Goal: Task Accomplishment & Management: Manage account settings

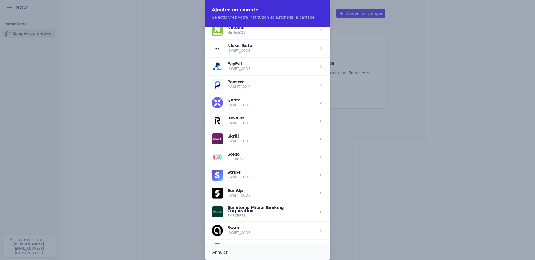
scroll to position [589, 0]
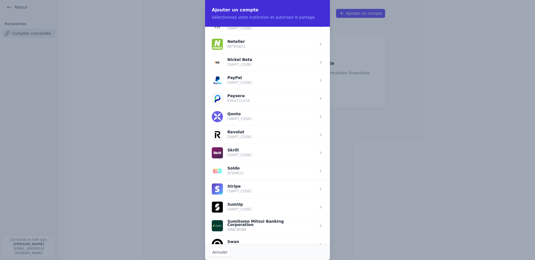
click at [242, 81] on span "button" at bounding box center [267, 80] width 125 height 18
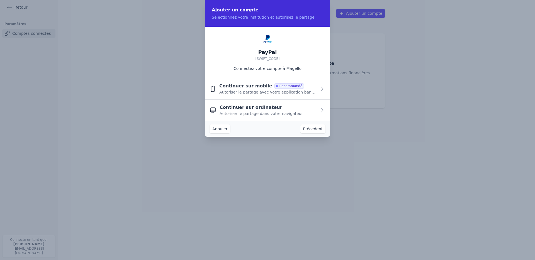
click at [246, 117] on button "Continuer sur ordinateur Autoriser le partage dans votre navigateur" at bounding box center [267, 110] width 125 height 21
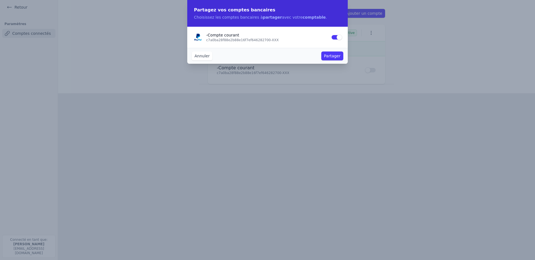
click at [332, 56] on button "Partager" at bounding box center [332, 56] width 22 height 9
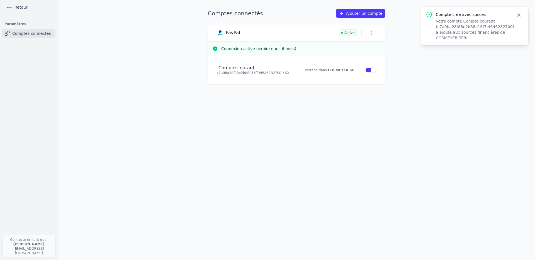
drag, startPoint x: 290, startPoint y: 32, endPoint x: 283, endPoint y: 32, distance: 6.7
click at [289, 32] on div "PayPal Active" at bounding box center [296, 33] width 159 height 8
click at [371, 34] on icon "button" at bounding box center [371, 33] width 1 height 4
click at [371, 34] on div at bounding box center [267, 130] width 535 height 260
click at [235, 35] on h3 "PayPal" at bounding box center [233, 33] width 14 height 6
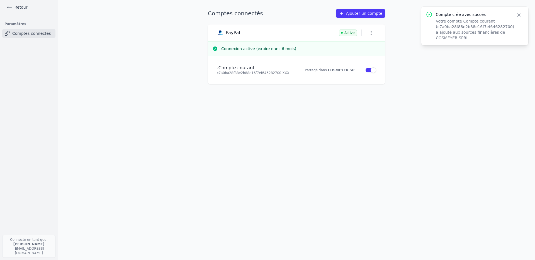
click at [229, 33] on h3 "PayPal" at bounding box center [233, 33] width 14 height 6
click at [256, 71] on p "c7a0ba28f88e2b88e16f7ef646282700 - XXX" at bounding box center [257, 73] width 81 height 4
click at [312, 70] on p "Partagé dans COSMEYER SPRL" at bounding box center [331, 70] width 53 height 4
drag, startPoint x: 289, startPoint y: 53, endPoint x: 287, endPoint y: 50, distance: 4.3
click at [289, 52] on div "Connexion active (expire dans 6 mois)" at bounding box center [296, 48] width 177 height 15
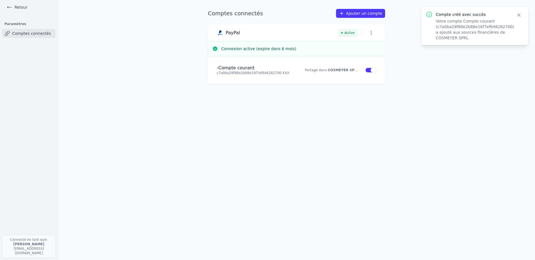
click at [281, 47] on h3 "Connexion active (expire dans 6 mois)" at bounding box center [300, 49] width 159 height 6
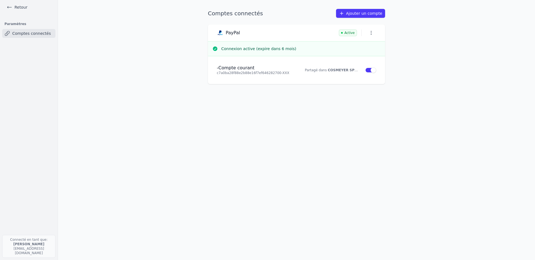
click at [20, 6] on link "Retour" at bounding box center [16, 7] width 25 height 8
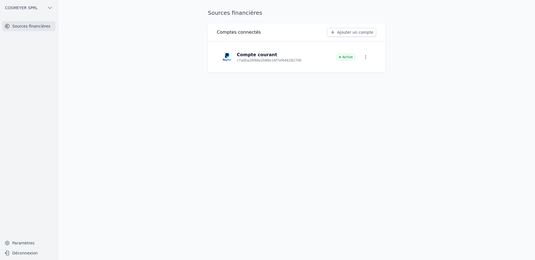
click at [288, 55] on p "Compte courant" at bounding box center [269, 55] width 65 height 7
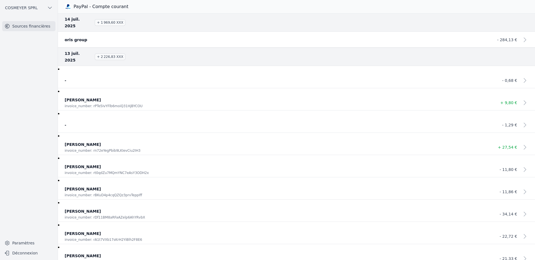
scroll to position [6641, 0]
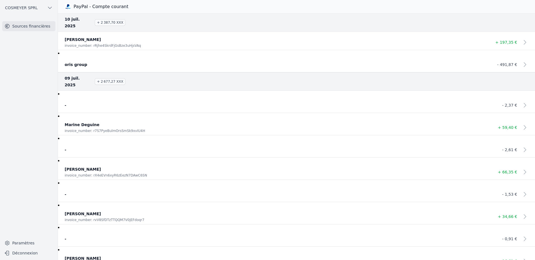
click at [29, 245] on link "Paramètres" at bounding box center [28, 243] width 53 height 9
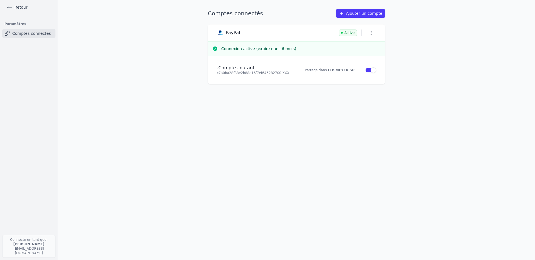
click at [371, 34] on icon "button" at bounding box center [371, 33] width 1 height 4
click at [371, 34] on div at bounding box center [267, 130] width 535 height 260
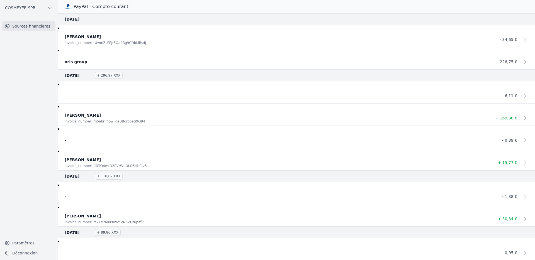
click at [45, 6] on button "COSMEYER SPRL" at bounding box center [28, 7] width 53 height 9
click at [38, 15] on link "COSMEYER SPRL" at bounding box center [31, 19] width 47 height 11
